Goal: Find specific page/section: Find specific page/section

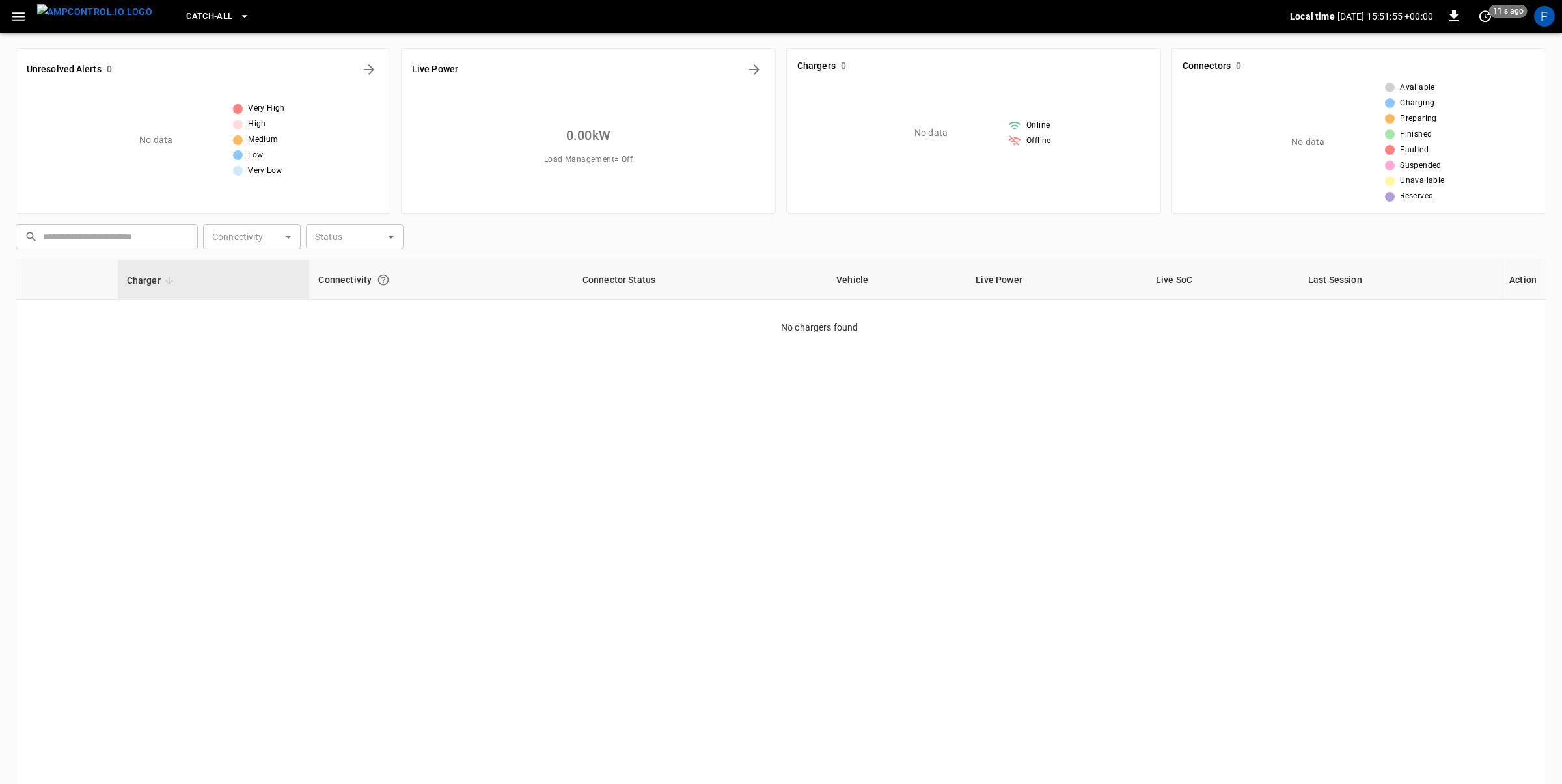
drag, startPoint x: 1544, startPoint y: 18, endPoint x: 1537, endPoint y: 24, distance: 9.2
click at [1544, 18] on div "F" at bounding box center [1544, 16] width 21 height 21
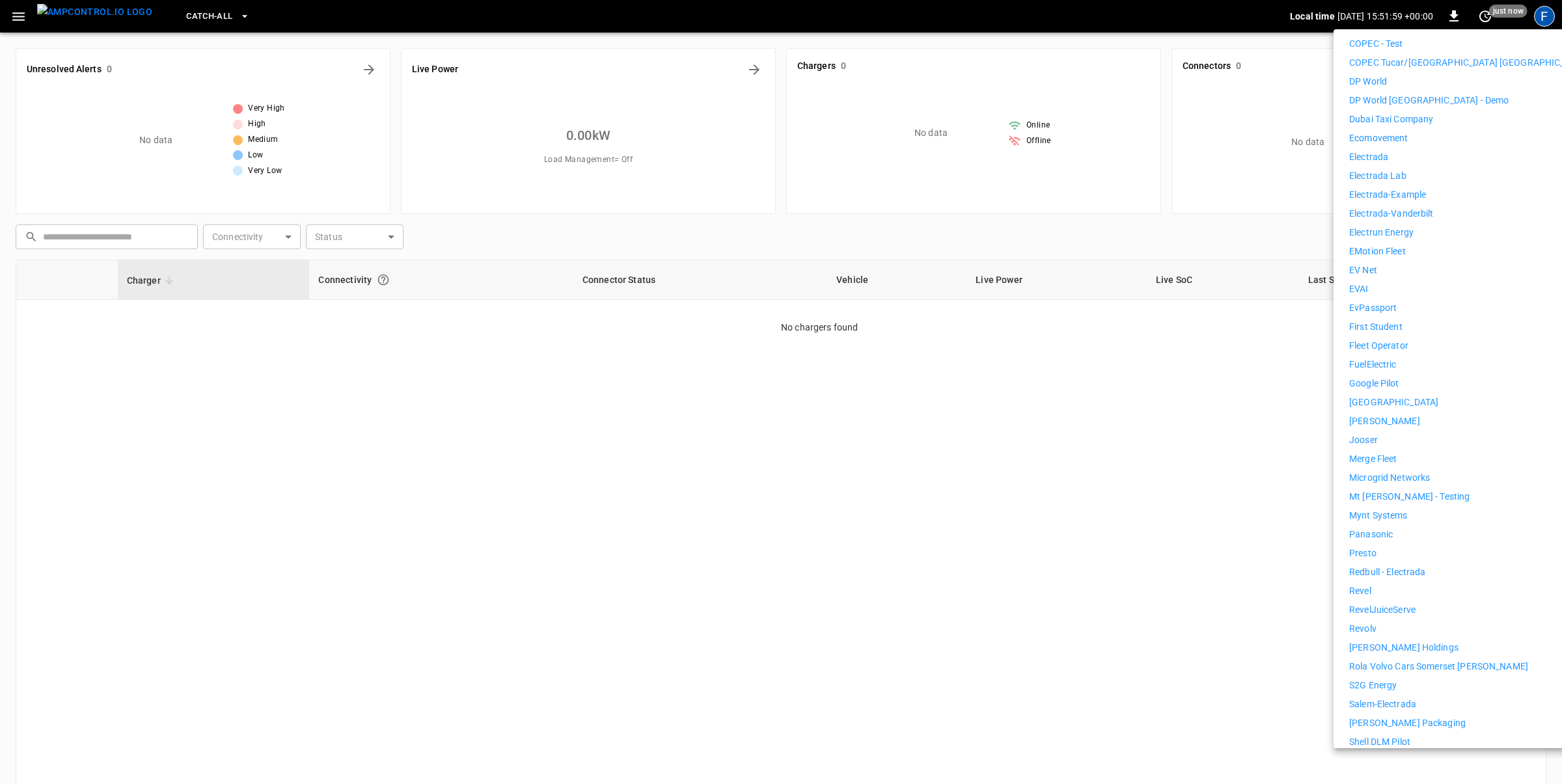
scroll to position [522, 0]
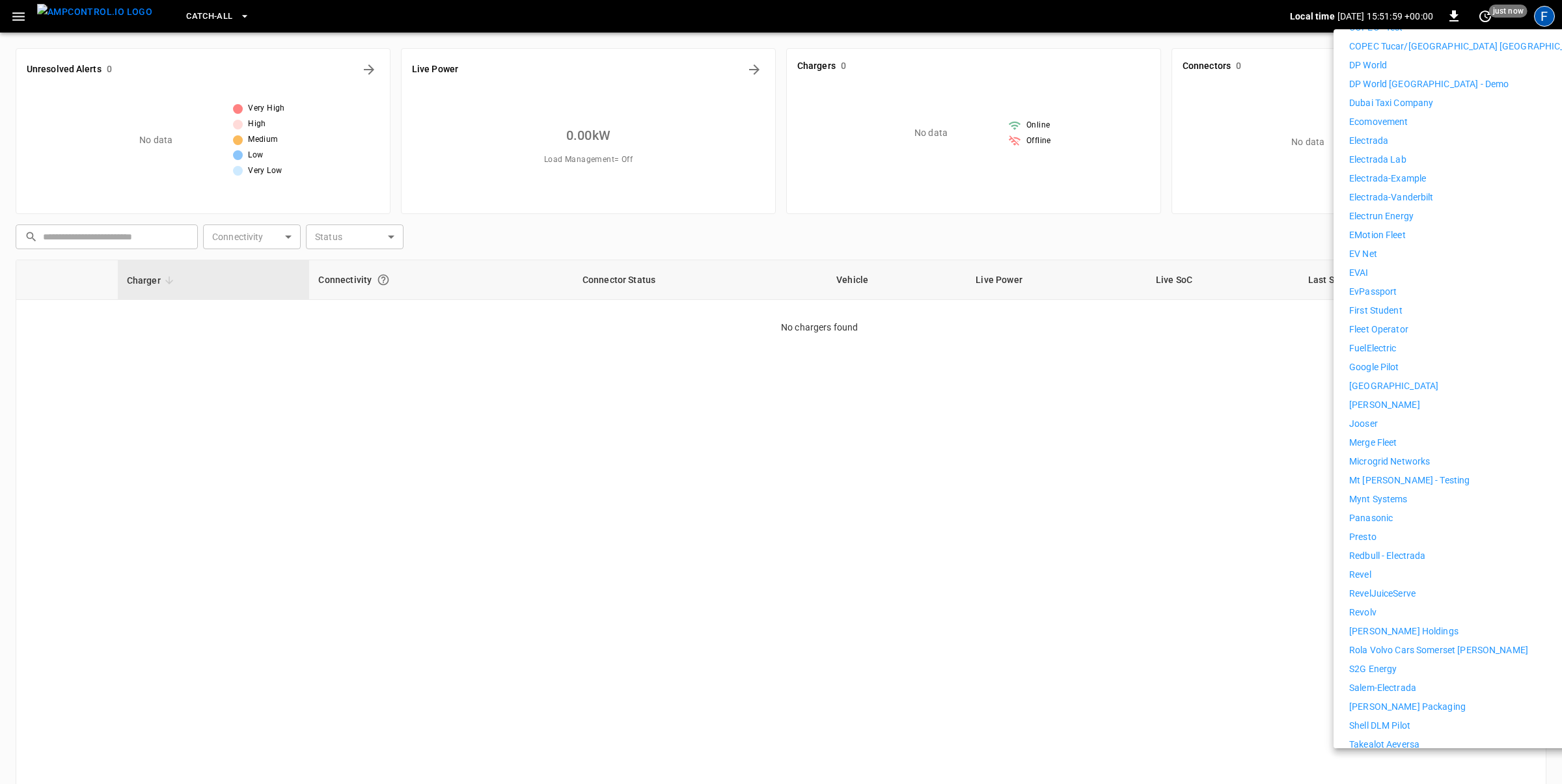
click at [1397, 611] on div "7Gen 7Gen DHL Calgary Aerovolt OCPP Connection Aeversa Aeversa Valternative Alp…" at bounding box center [1469, 273] width 240 height 1108
click at [1396, 625] on p "[PERSON_NAME] Holdings" at bounding box center [1404, 632] width 109 height 14
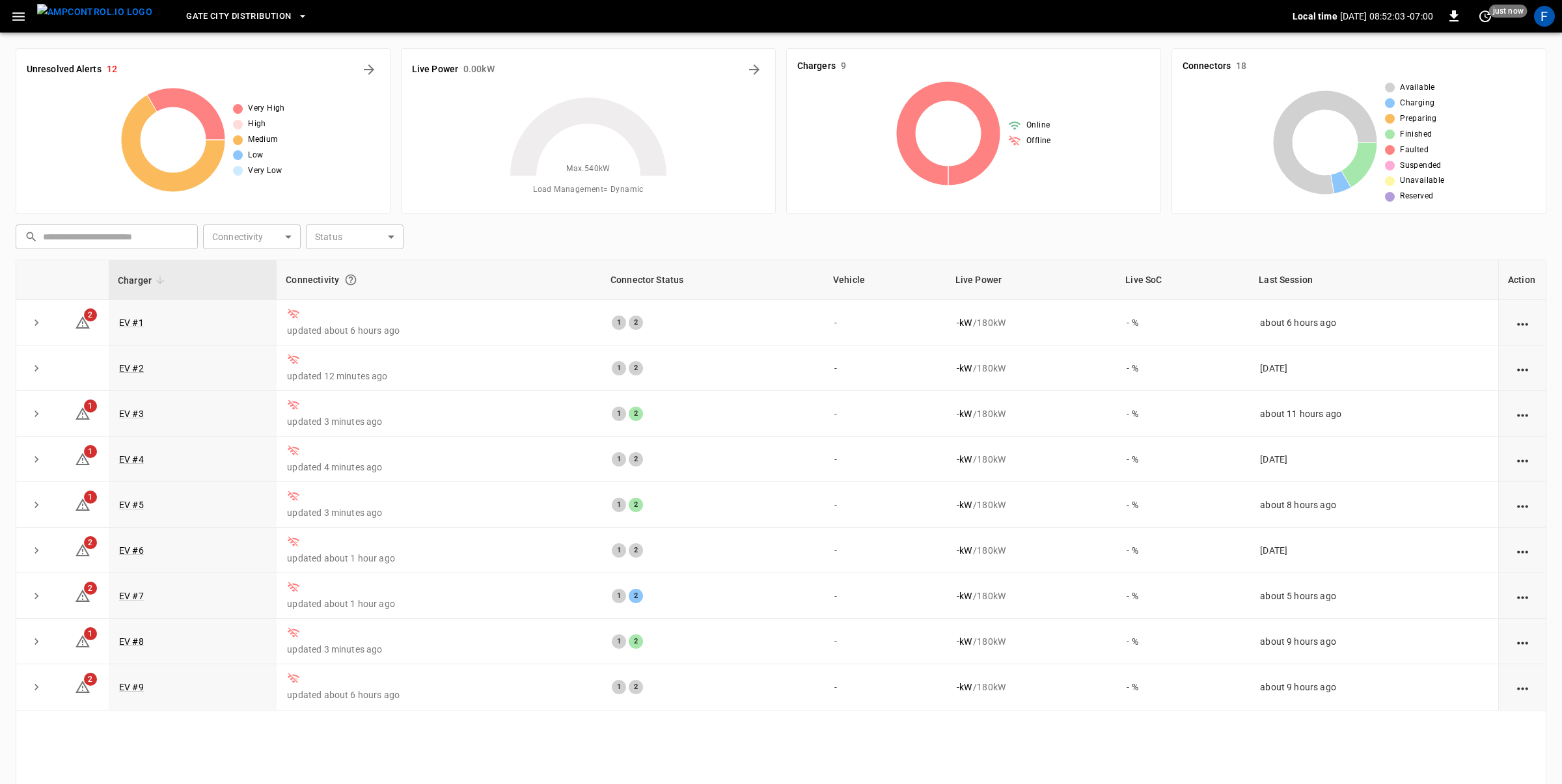
click at [234, 16] on span "Gate City Distribution" at bounding box center [239, 17] width 105 height 15
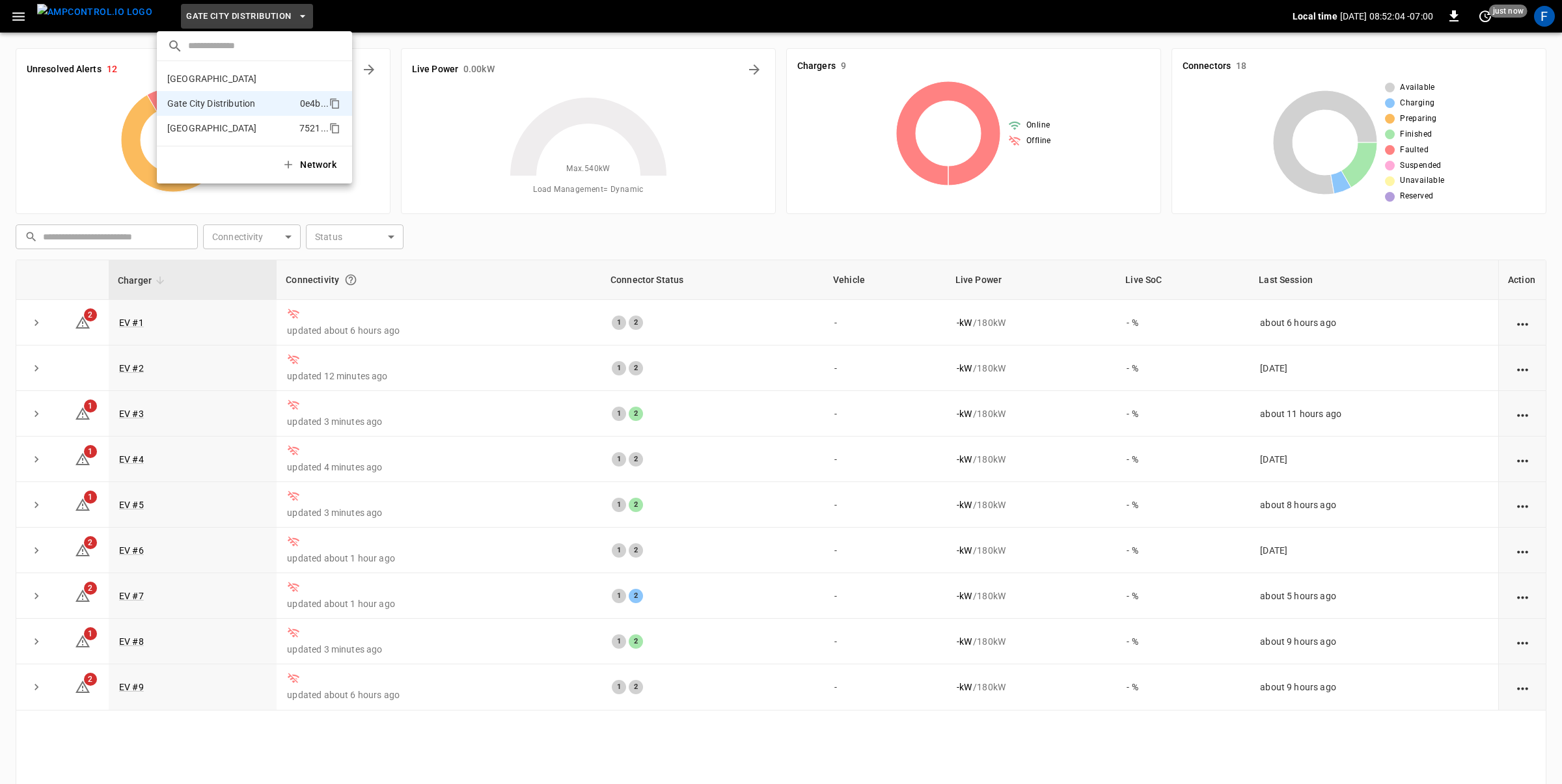
click at [223, 132] on p "Huntington Beach" at bounding box center [230, 128] width 127 height 13
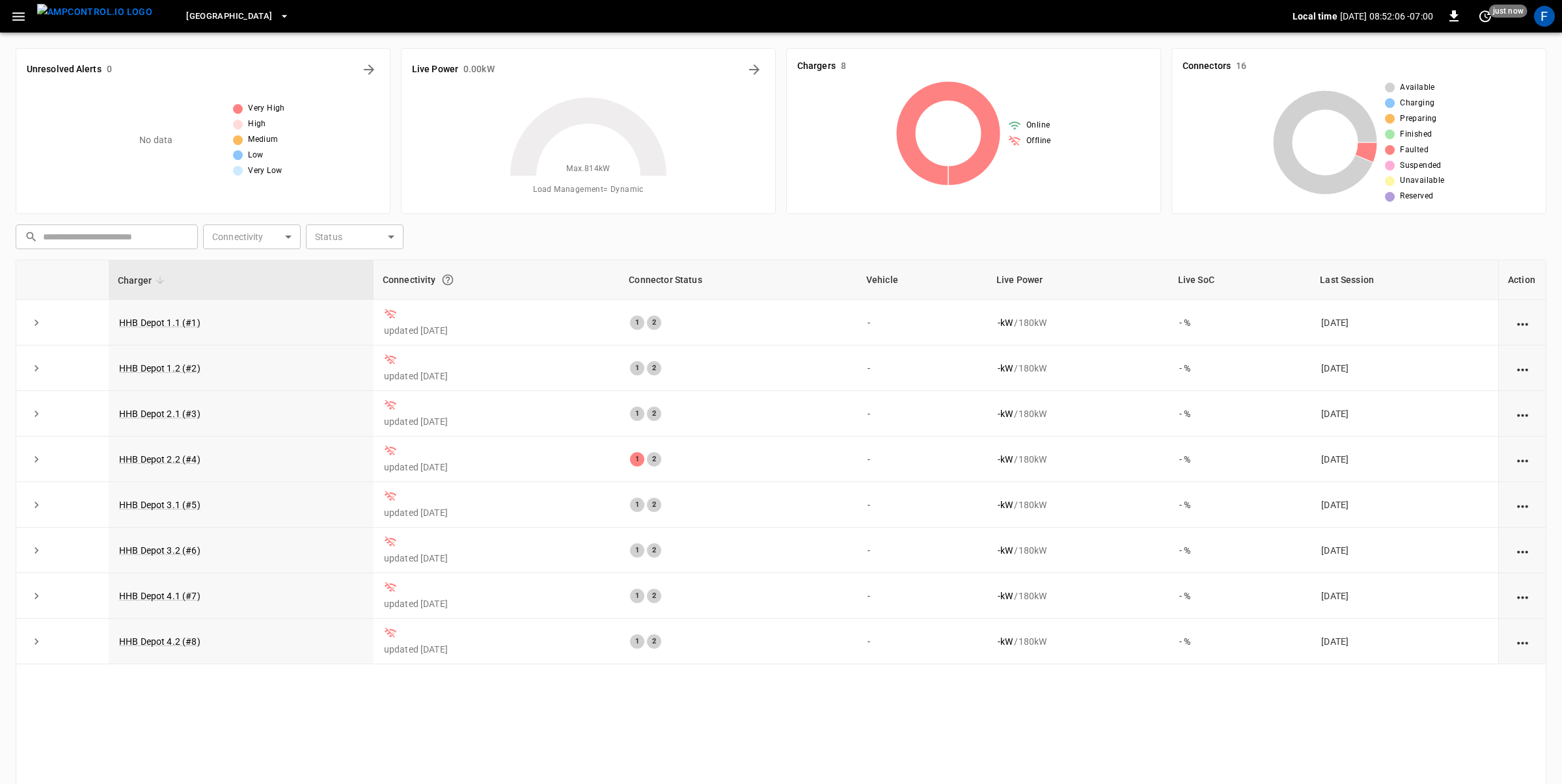
click at [235, 11] on span "Huntington Beach" at bounding box center [229, 17] width 86 height 15
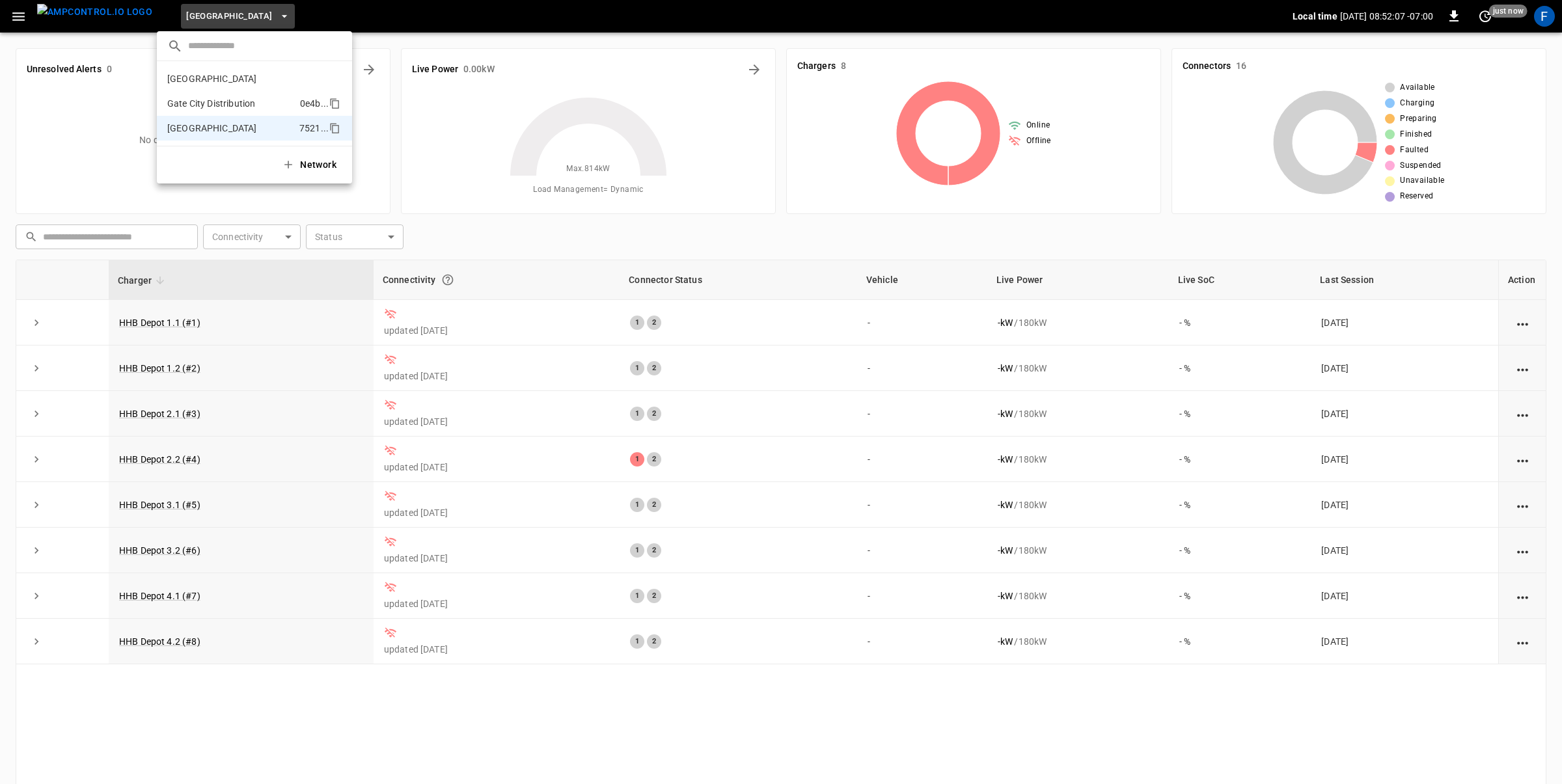
click at [261, 104] on p "Gate City Distribution" at bounding box center [230, 102] width 128 height 13
